Goal: Task Accomplishment & Management: Use online tool/utility

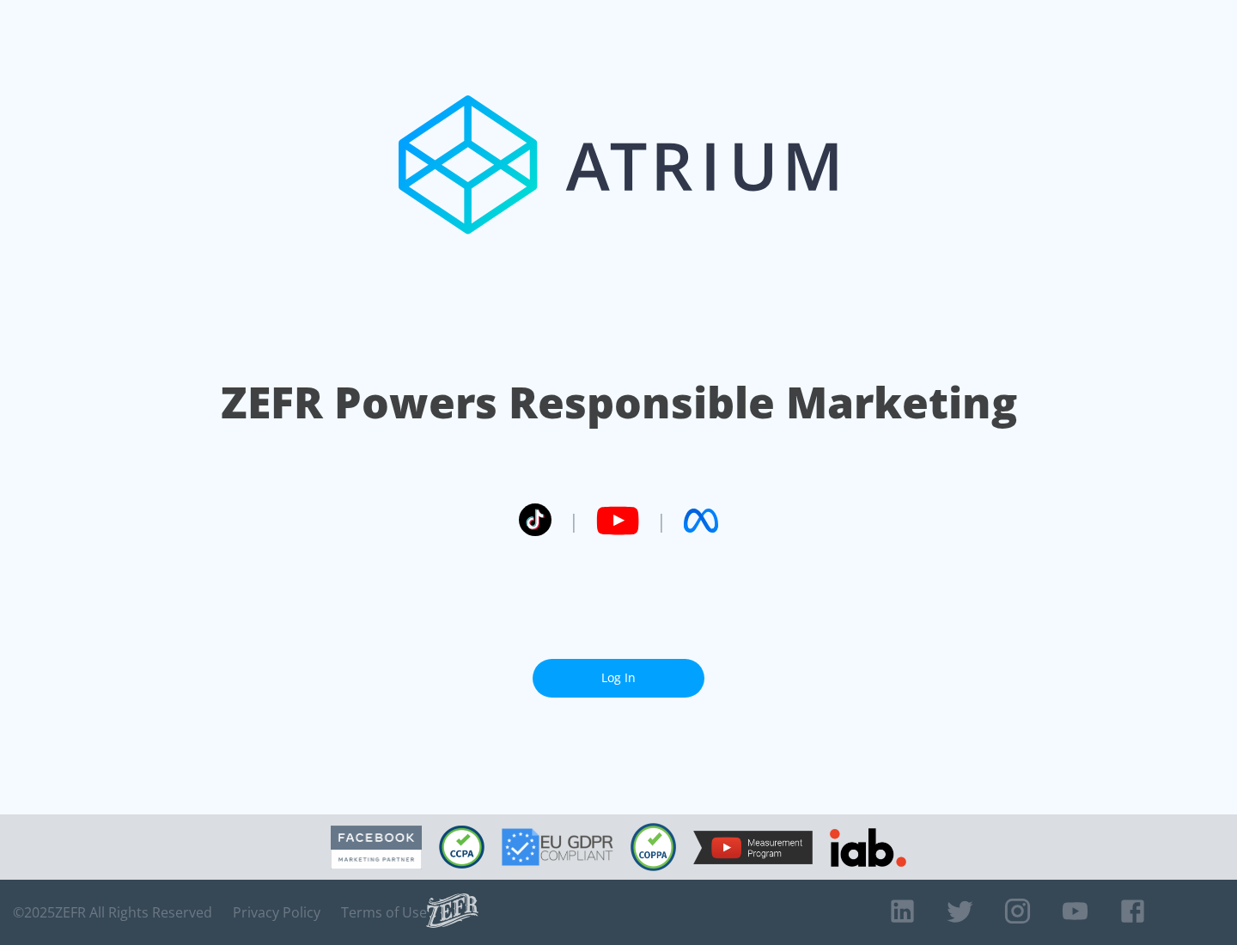
click at [618, 678] on link "Log In" at bounding box center [618, 678] width 172 height 39
